Goal: Find specific page/section: Find specific page/section

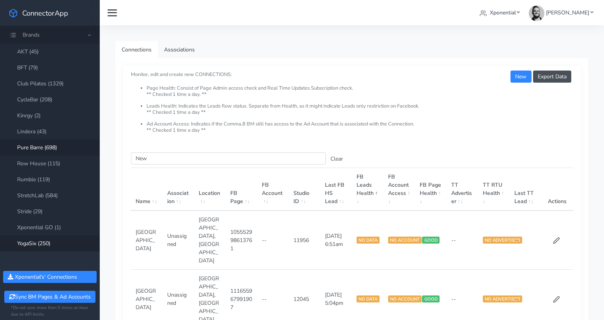
click at [48, 149] on link "Pure Barre (698)" at bounding box center [50, 147] width 100 height 16
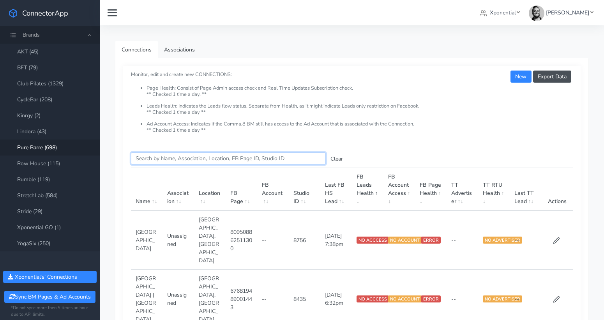
click at [155, 156] on input "Search this table" at bounding box center [228, 158] width 195 height 12
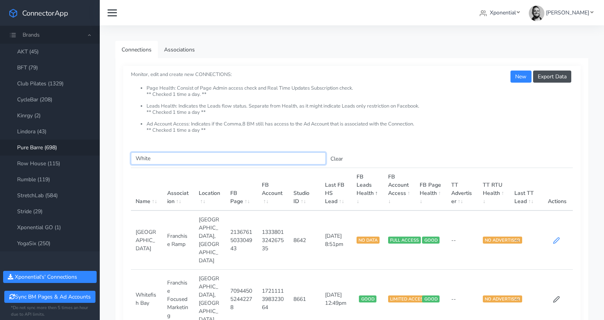
type input "White"
click at [557, 237] on icon at bounding box center [556, 240] width 7 height 7
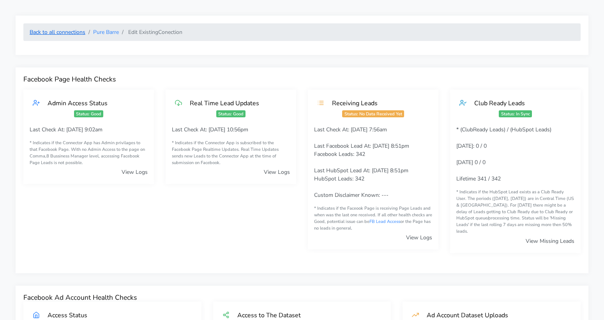
click at [63, 30] on link "Back to all connections" at bounding box center [58, 31] width 56 height 7
